Goal: Check status

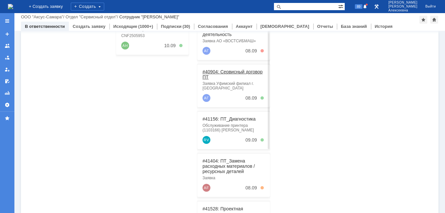
scroll to position [69, 0]
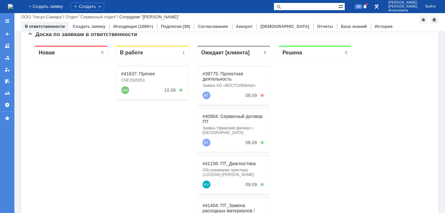
click at [319, 4] on input "text" at bounding box center [305, 7] width 64 height 8
paste input "28825"
click at [315, 0] on div "На домашнюю + Создать заявку Создать 28825 89 [PERSON_NAME]" at bounding box center [222, 6] width 445 height 13
click at [329, 9] on input "28825" at bounding box center [305, 7] width 64 height 8
click at [329, 6] on input "28825" at bounding box center [305, 7] width 64 height 8
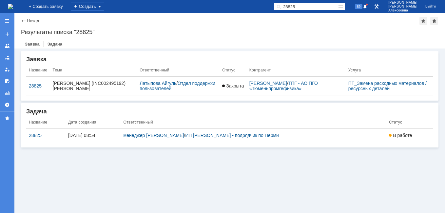
drag, startPoint x: 315, startPoint y: 4, endPoint x: 178, endPoint y: 39, distance: 140.9
click at [181, 40] on div "На домашнюю + Создать заявку Создать 28825 89 [PERSON_NAME] Выйти Меню Создать …" at bounding box center [222, 106] width 445 height 213
paste input "41517"
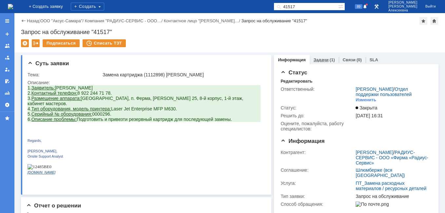
click at [318, 58] on link "Задачи" at bounding box center [320, 59] width 15 height 5
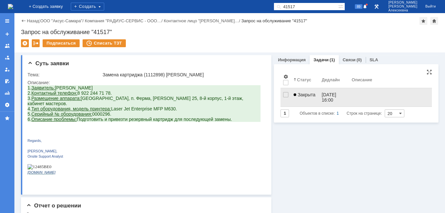
click at [309, 96] on span "Закрыта" at bounding box center [304, 94] width 22 height 5
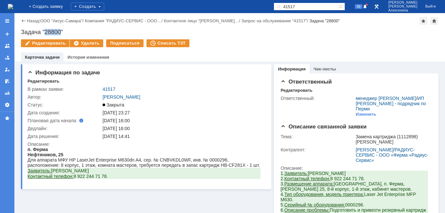
drag, startPoint x: 61, startPoint y: 31, endPoint x: 45, endPoint y: 33, distance: 15.8
click at [45, 33] on div "Задача "28800"" at bounding box center [229, 32] width 417 height 7
drag, startPoint x: 186, startPoint y: 159, endPoint x: 160, endPoint y: 160, distance: 26.2
click at [160, 160] on div "Для аппарата МФУ HP LaserJet Enterprise M630dn A4, сер. № CNBVKDL0WF, инв. № 00…" at bounding box center [144, 162] width 233 height 10
drag, startPoint x: 160, startPoint y: 160, endPoint x: 169, endPoint y: 158, distance: 9.1
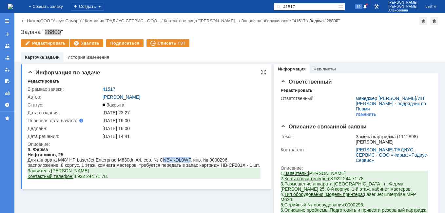
copy div "NBVKDL0WF"
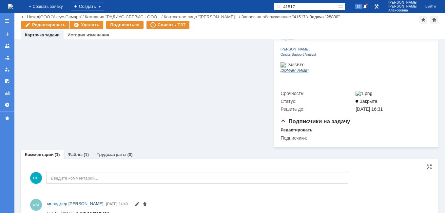
scroll to position [185, 0]
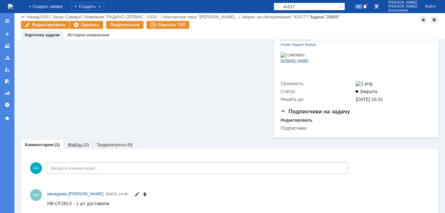
click at [80, 142] on link "Файлы" at bounding box center [74, 144] width 15 height 5
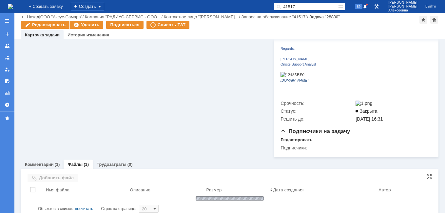
scroll to position [172, 0]
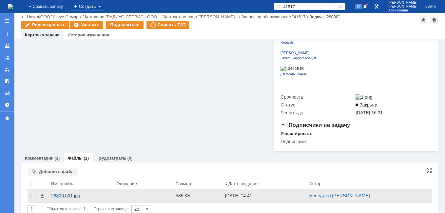
click at [70, 193] on div "28800 001.jpg" at bounding box center [81, 195] width 60 height 5
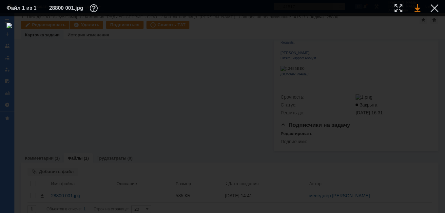
click at [416, 8] on link at bounding box center [417, 8] width 6 height 8
click at [439, 6] on table "Файл 1 из 1 28800 001.jpg" at bounding box center [222, 8] width 445 height 16
click at [434, 7] on div at bounding box center [434, 8] width 8 height 8
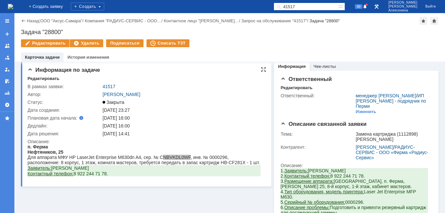
scroll to position [0, 0]
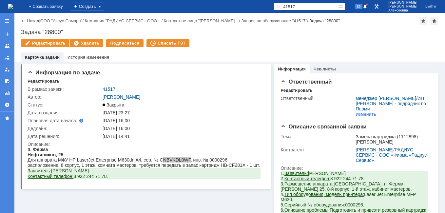
drag, startPoint x: 66, startPoint y: 30, endPoint x: 28, endPoint y: 36, distance: 38.4
click at [55, 30] on div "Задача "28800"" at bounding box center [229, 32] width 417 height 7
click at [28, 36] on div "Назад | ООО "Аксус-Самара" / Компания "РАДИУС-СЕРВИС - ООО… / Контактное лицо "…" at bounding box center [229, 37] width 430 height 48
click at [77, 27] on div "Назад | ООО "Аксус-Самара" / Компания "РАДИУС-СЕРВИС - ООО… / Контактное лицо "…" at bounding box center [229, 37] width 430 height 48
drag, startPoint x: 68, startPoint y: 31, endPoint x: 20, endPoint y: 32, distance: 48.1
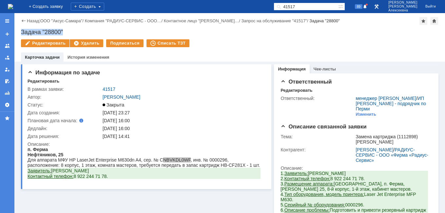
click at [20, 32] on div "Назад | ООО "Аксус-Самара" / Компания "РАДИУС-СЕРВИС - ООО… / Контактное лицо "…" at bounding box center [229, 37] width 430 height 48
copy div "Задача "28800""
drag, startPoint x: 118, startPoint y: 87, endPoint x: 99, endPoint y: 92, distance: 19.0
click at [99, 92] on tr "В рамках заявки: 41517" at bounding box center [146, 89] width 236 height 8
copy tr "41517"
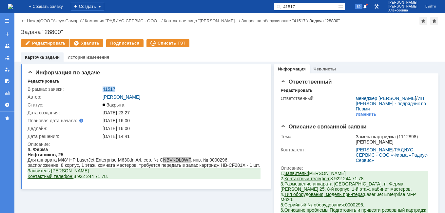
click at [13, 4] on img at bounding box center [10, 6] width 5 height 5
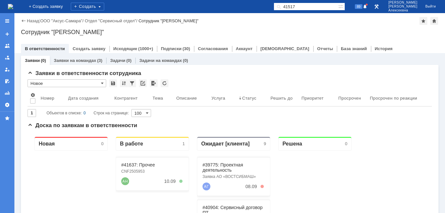
drag, startPoint x: 326, startPoint y: 4, endPoint x: 213, endPoint y: 38, distance: 118.0
click at [213, 38] on div "На домашнюю + Создать заявку Создать 41517 89 [PERSON_NAME] Выйти Меню Создать …" at bounding box center [222, 106] width 445 height 213
paste input "28824"
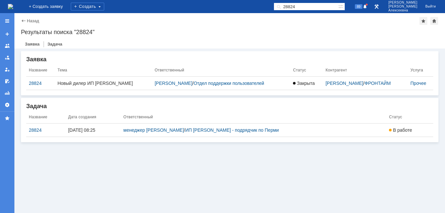
drag, startPoint x: 322, startPoint y: 6, endPoint x: 244, endPoint y: 26, distance: 80.8
click at [244, 26] on div "На домашнюю + Создать заявку Создать 28824 89 [PERSON_NAME] Выйти Меню Создать …" at bounding box center [222, 106] width 445 height 213
paste input "50"
type input "28850"
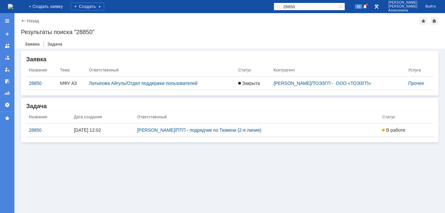
click at [13, 5] on img at bounding box center [10, 6] width 5 height 5
